Goal: Transaction & Acquisition: Purchase product/service

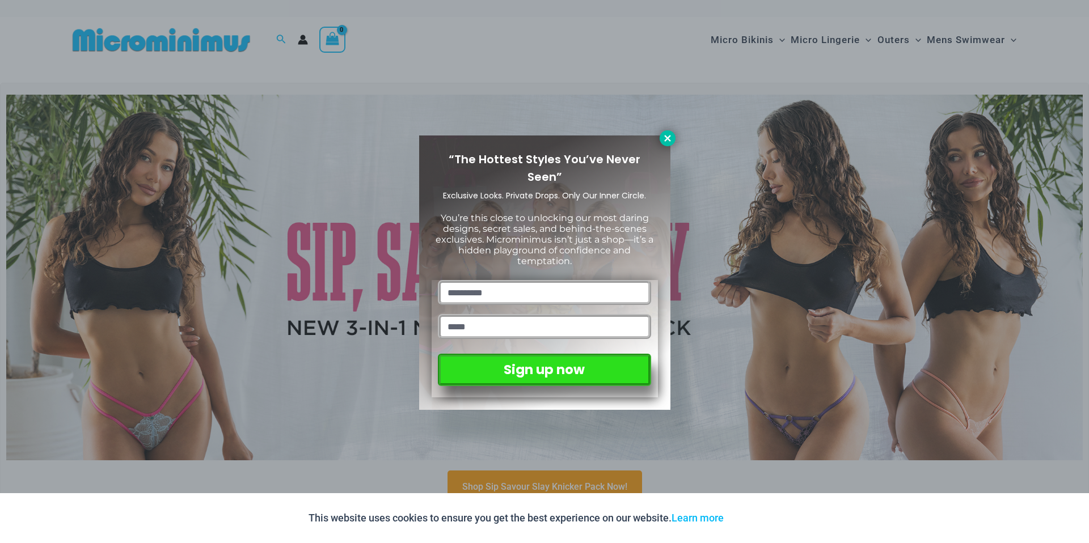
click at [667, 139] on icon at bounding box center [667, 138] width 6 height 6
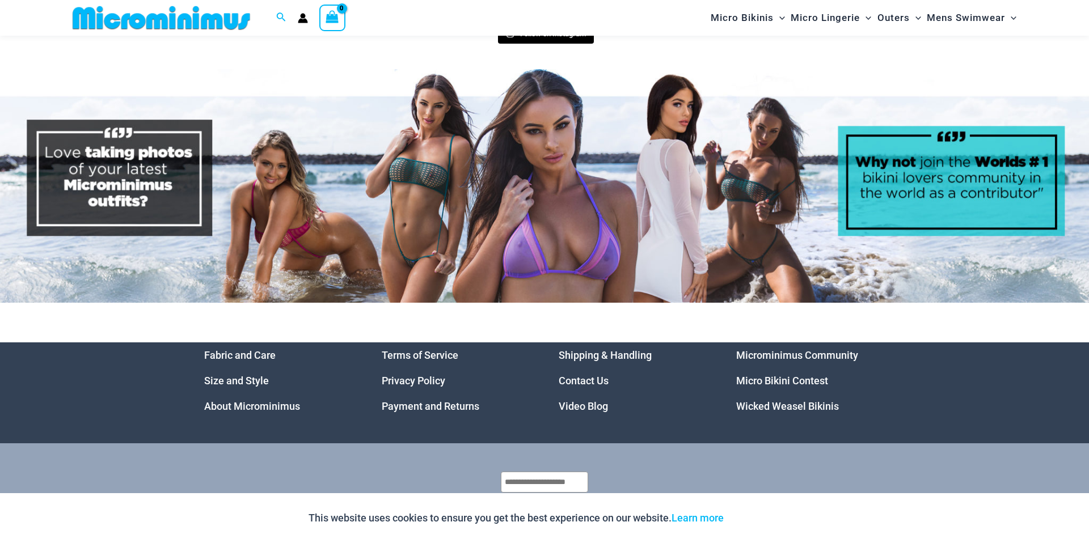
scroll to position [5505, 0]
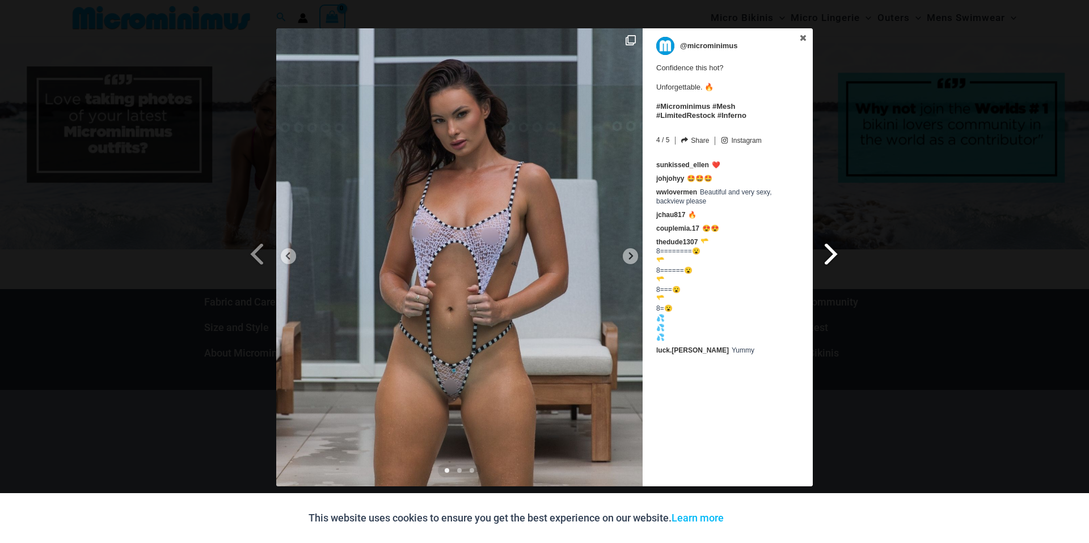
click at [831, 250] on span at bounding box center [831, 254] width 19 height 26
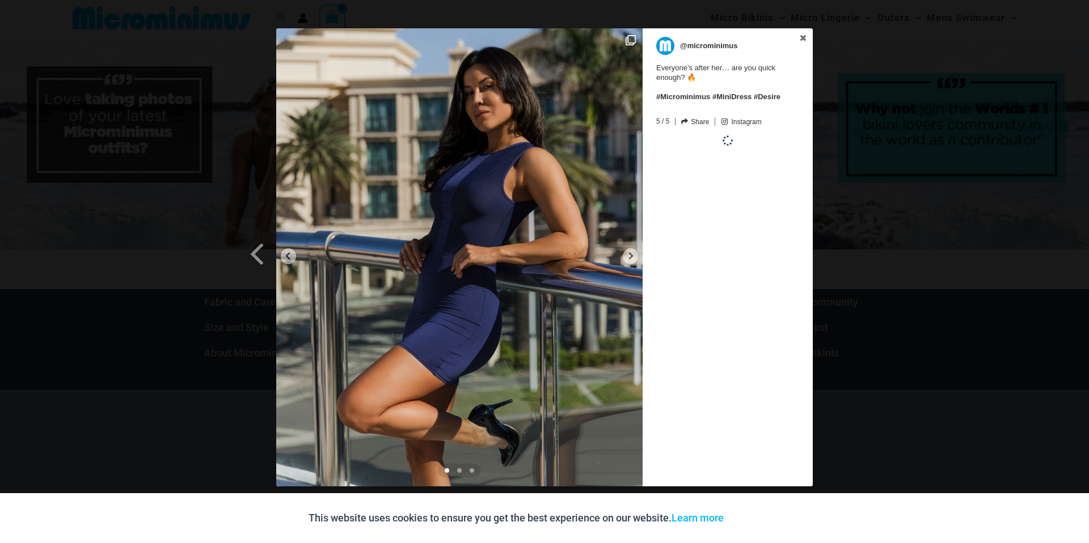
click at [831, 250] on div "Previous Slide Next Slide @microminimus Everyone’s after her… are you quick eno…" at bounding box center [544, 258] width 1089 height 461
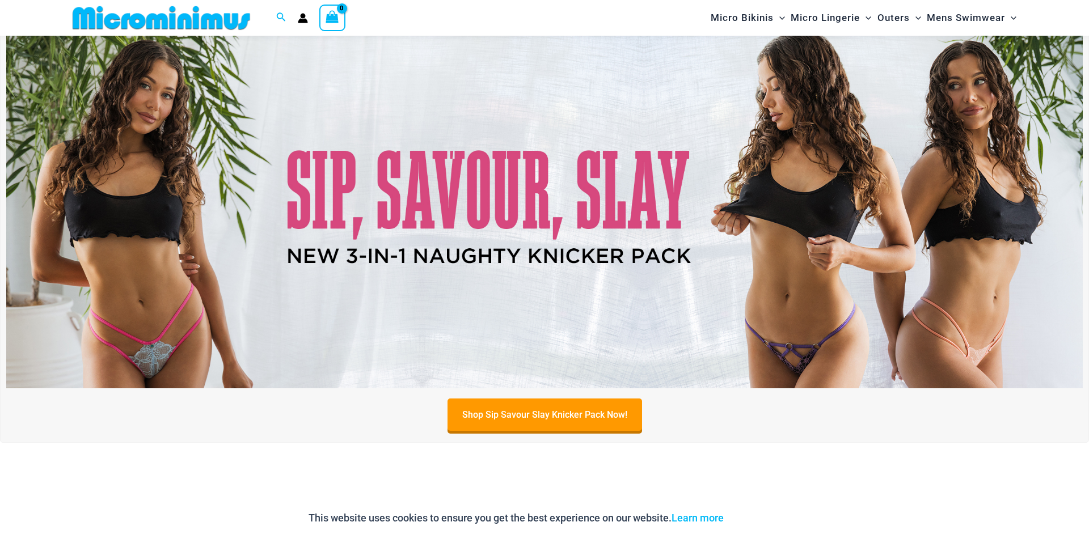
scroll to position [128, 0]
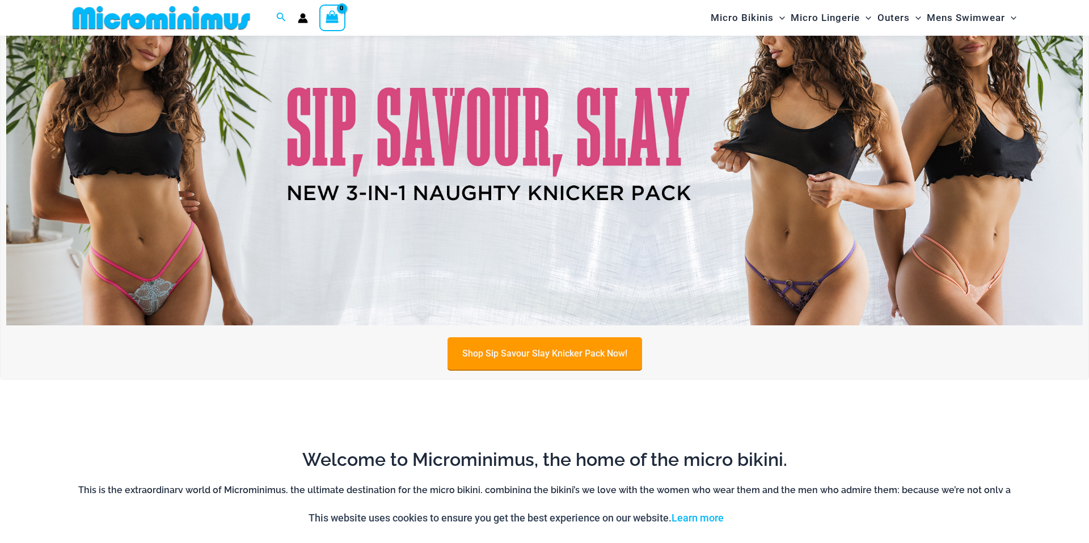
click at [566, 359] on link "Shop Sip Savour Slay Knicker Pack Now!" at bounding box center [545, 354] width 195 height 32
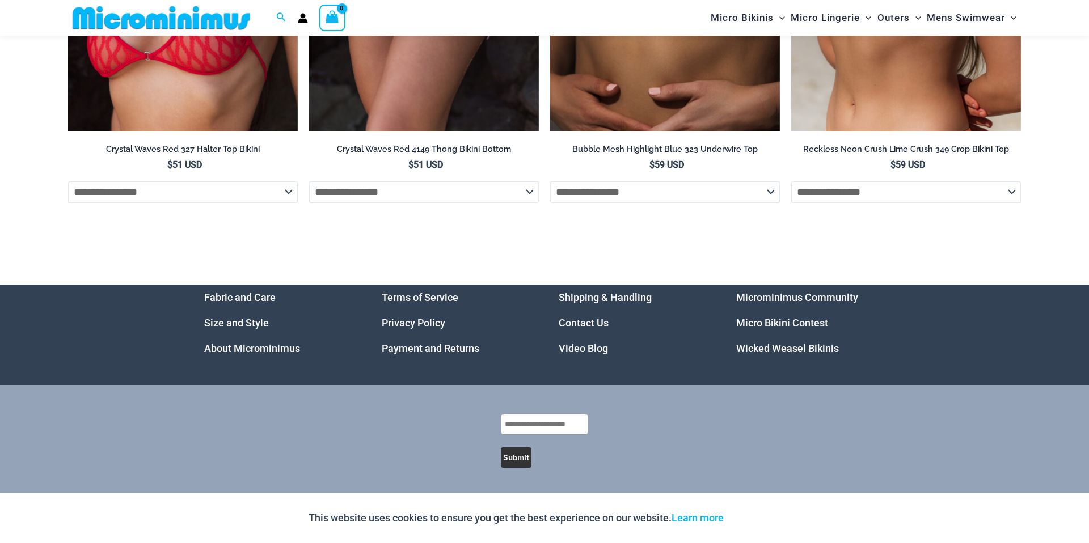
scroll to position [4623, 0]
